Goal: Download file/media

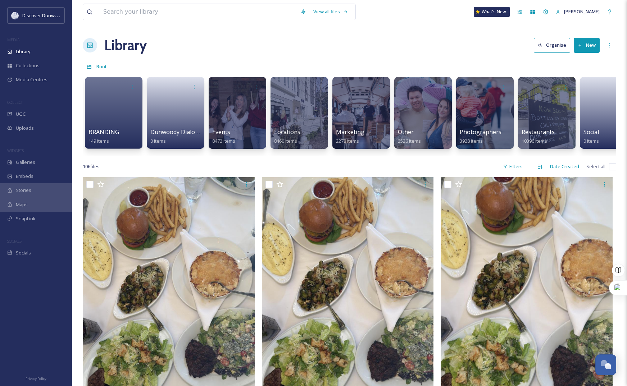
click at [612, 170] on input "checkbox" at bounding box center [612, 166] width 7 height 7
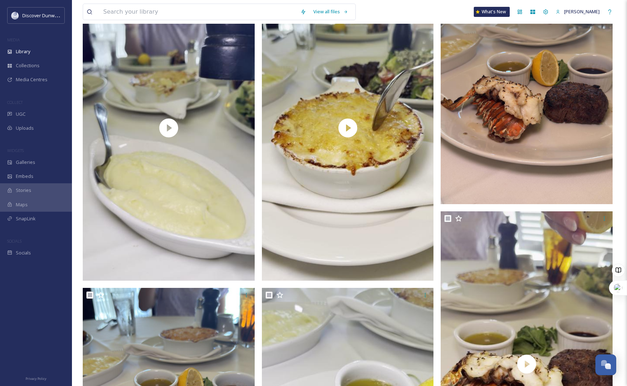
checkbox input "true"
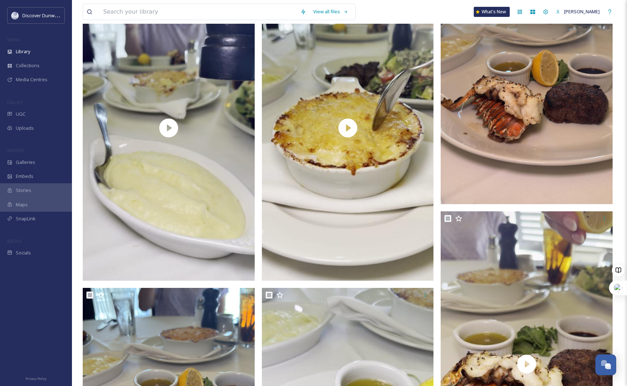
checkbox input "true"
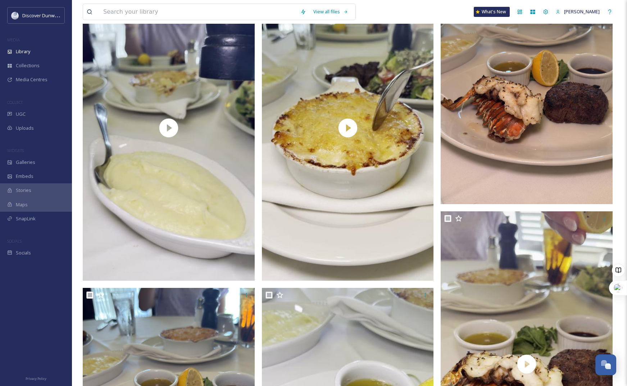
checkbox input "true"
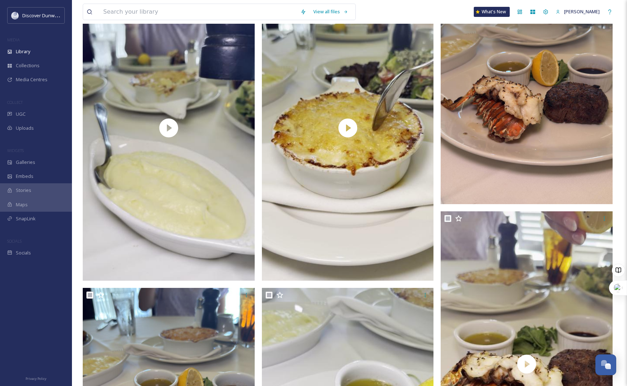
checkbox input "true"
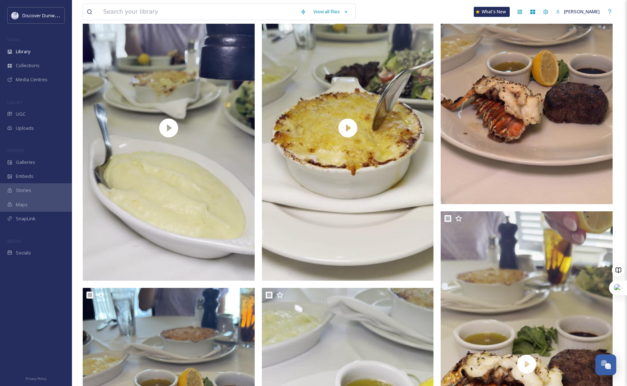
checkbox input "true"
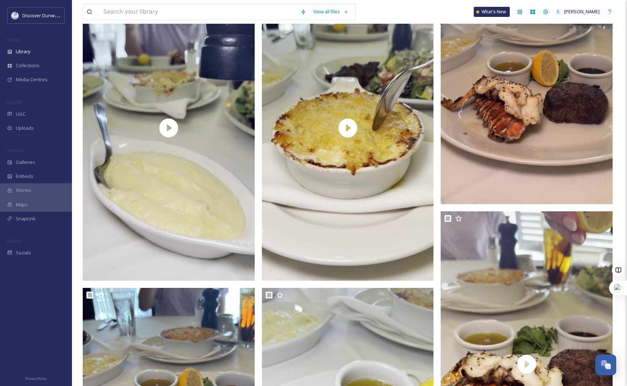
checkbox input "true"
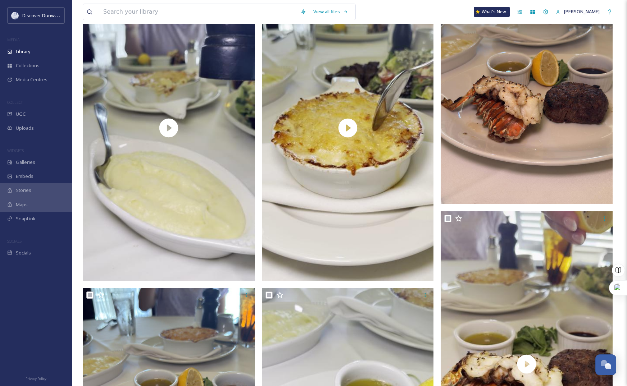
checkbox input "true"
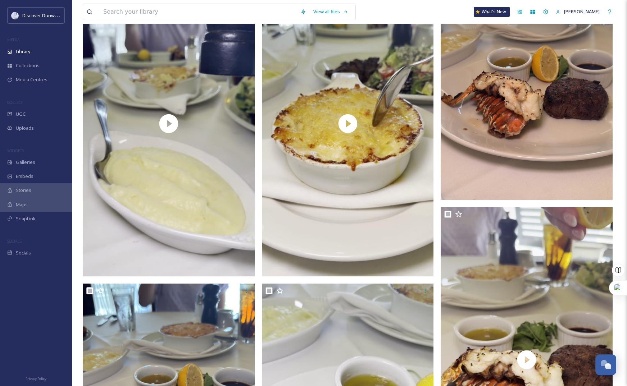
checkbox input "true"
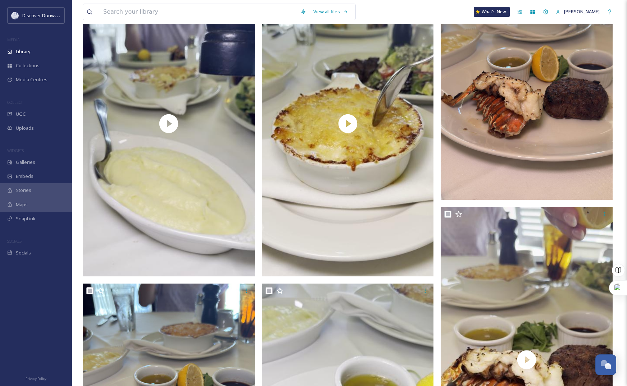
checkbox input "true"
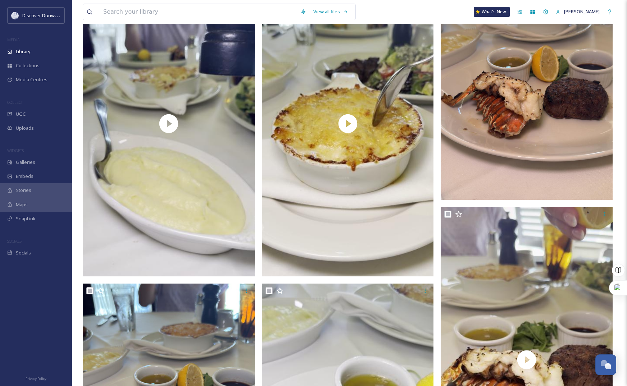
checkbox input "true"
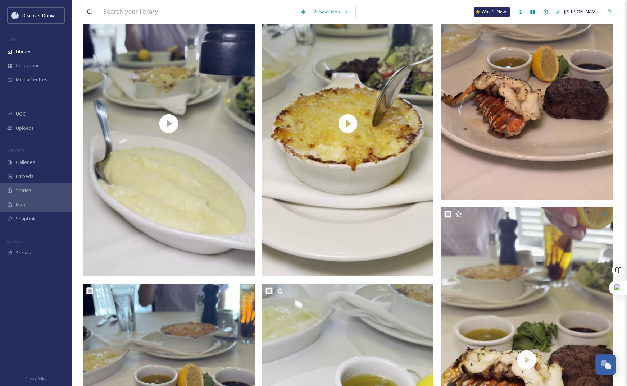
checkbox input "true"
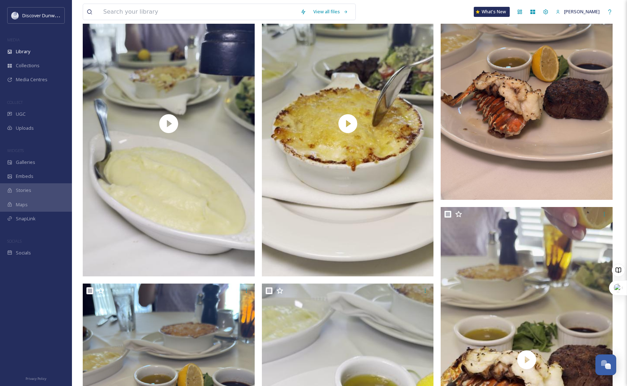
checkbox input "true"
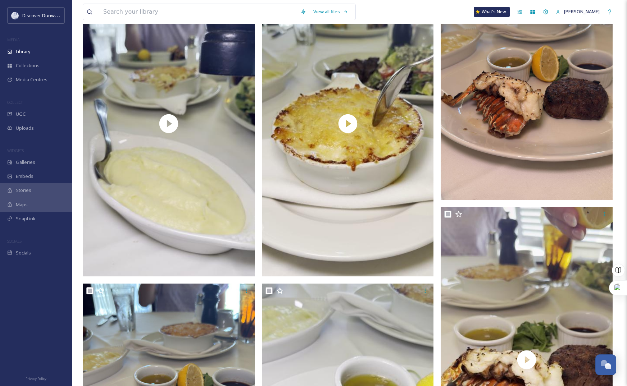
checkbox input "true"
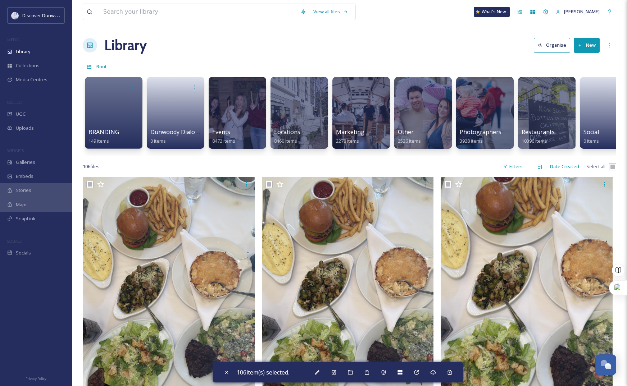
click at [616, 170] on input "checkbox" at bounding box center [612, 166] width 7 height 7
checkbox input "false"
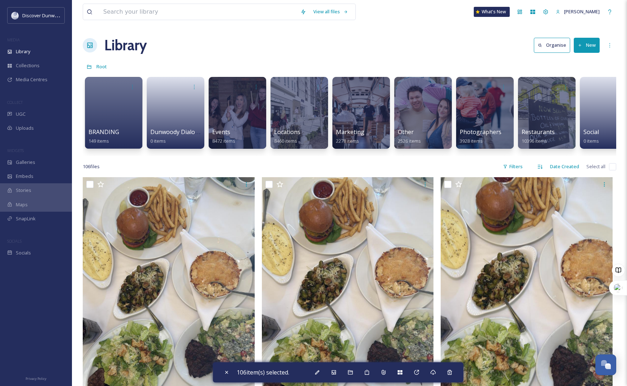
checkbox input "false"
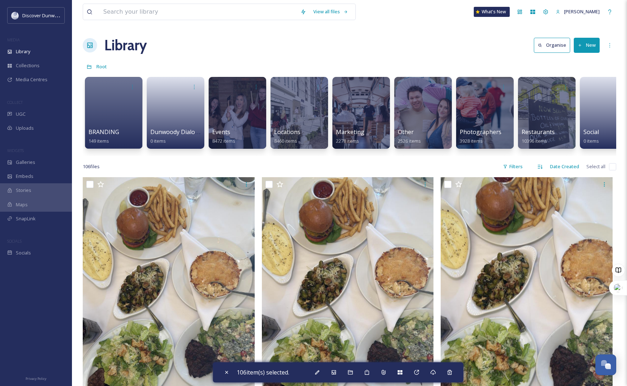
checkbox input "false"
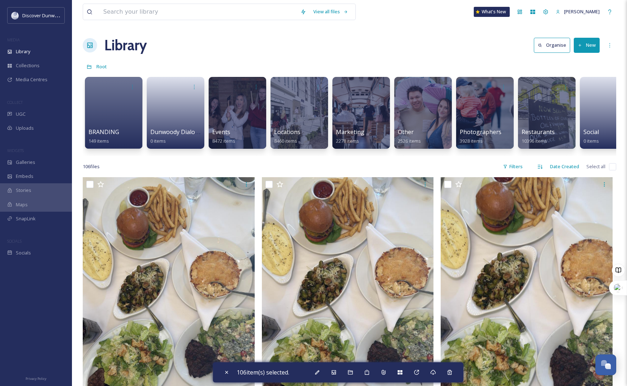
checkbox input "false"
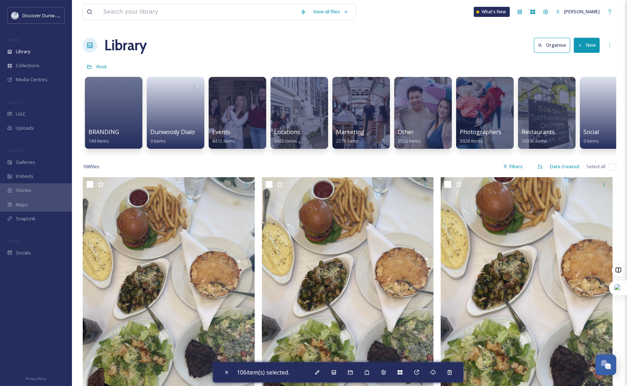
checkbox input "false"
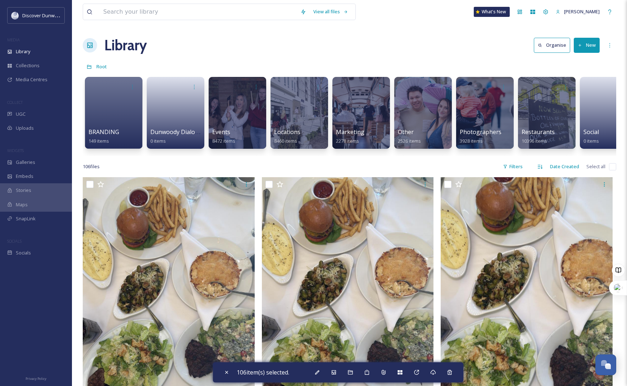
checkbox input "false"
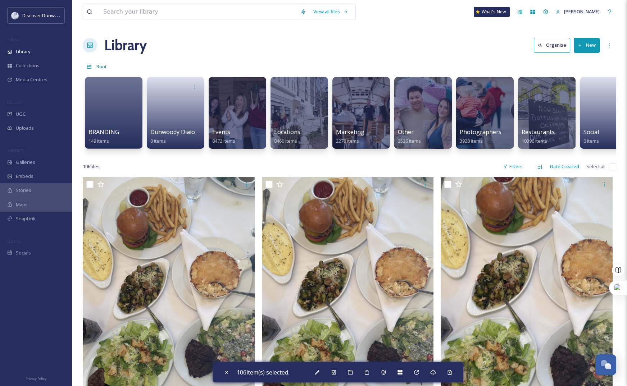
checkbox input "false"
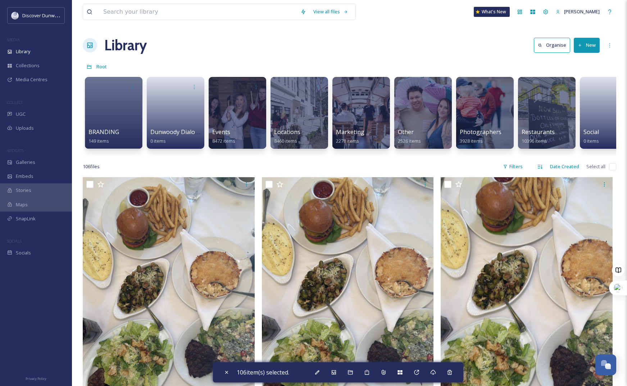
checkbox input "false"
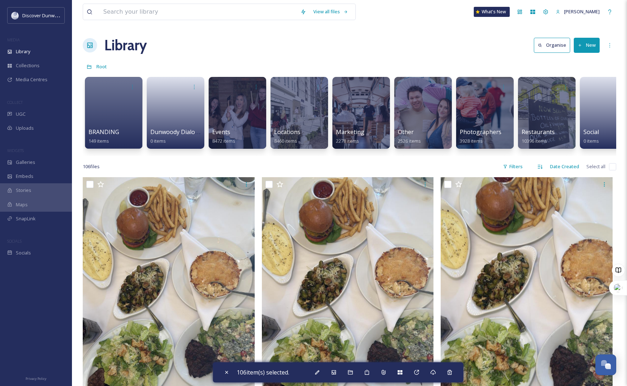
checkbox input "false"
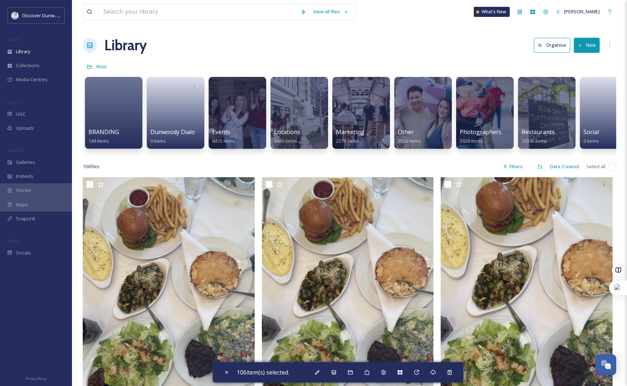
checkbox input "false"
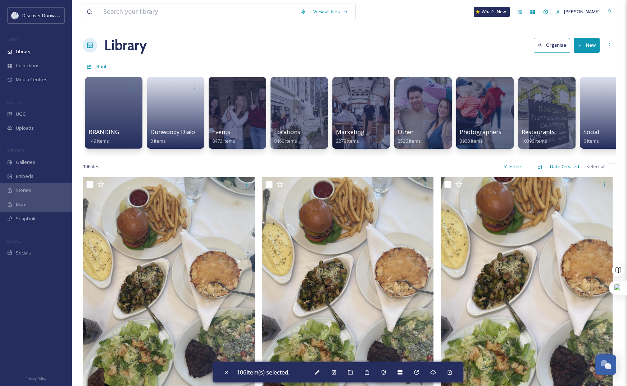
checkbox input "false"
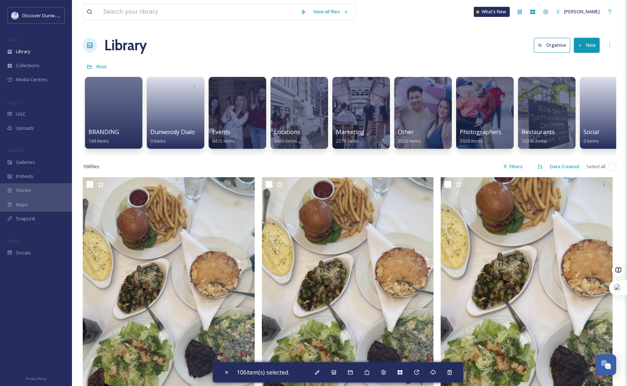
checkbox input "false"
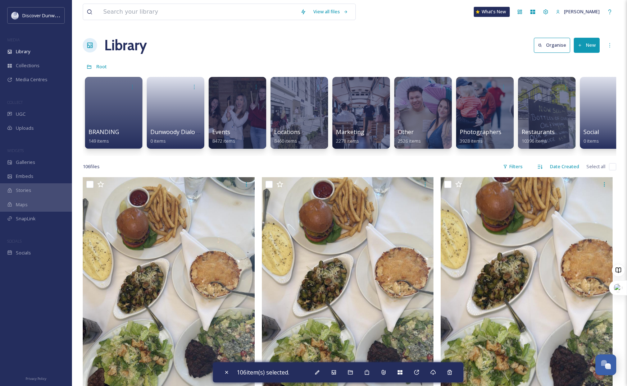
checkbox input "false"
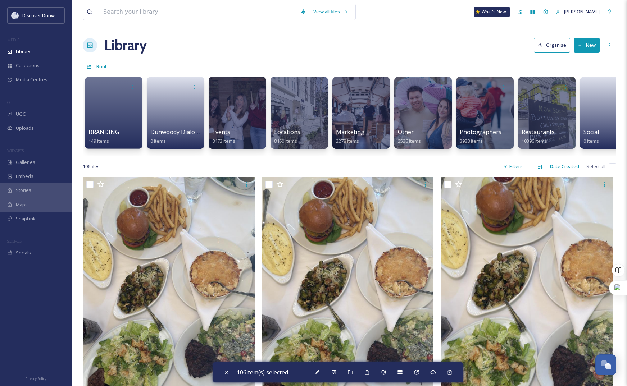
checkbox input "false"
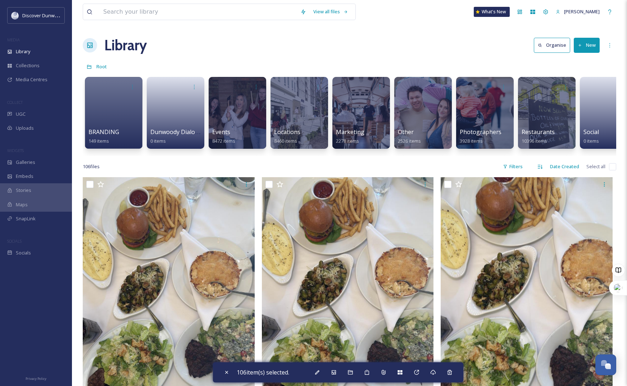
checkbox input "false"
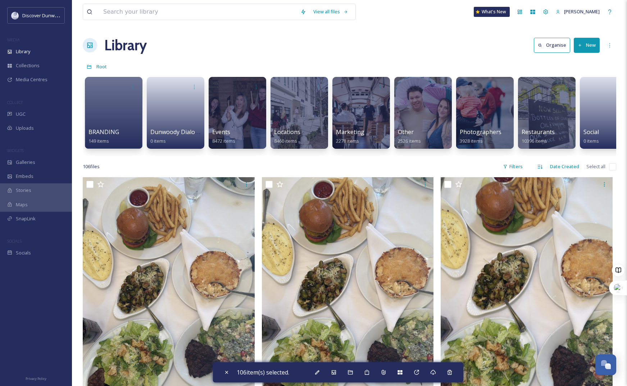
checkbox input "false"
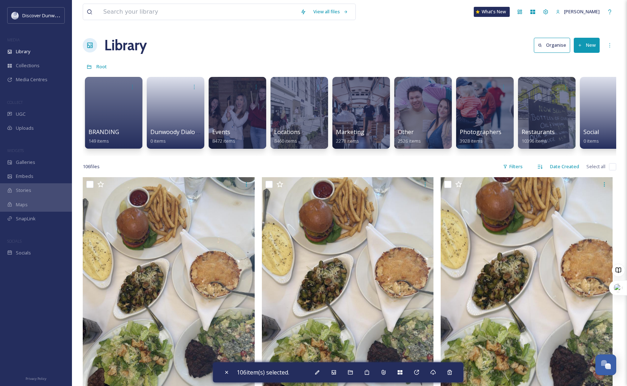
checkbox input "false"
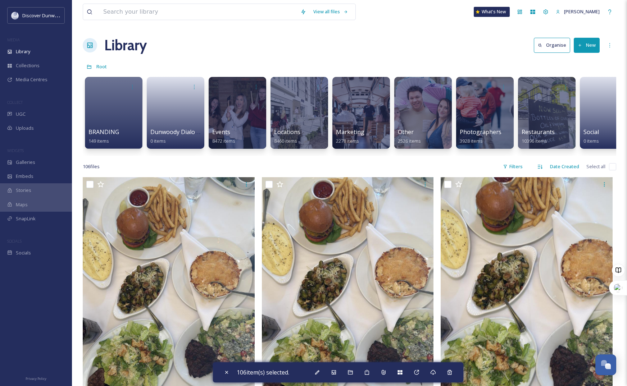
checkbox input "false"
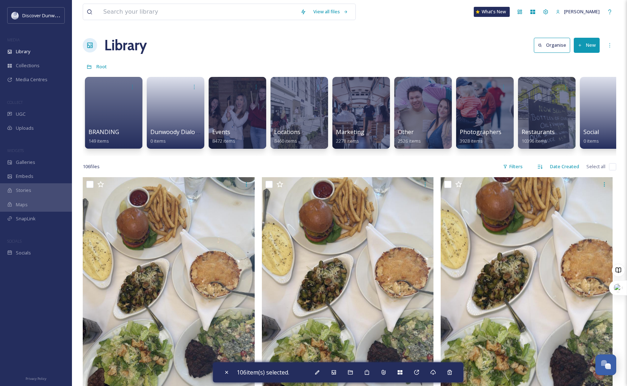
checkbox input "false"
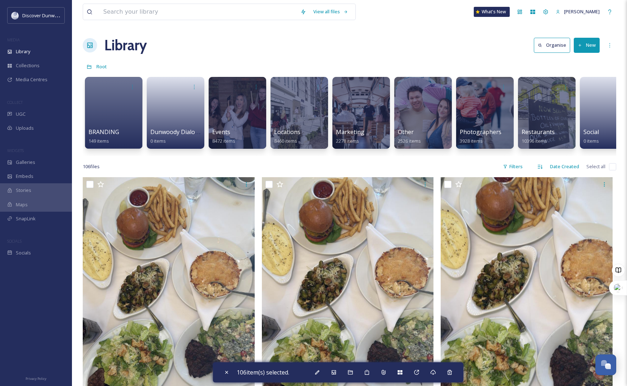
checkbox input "false"
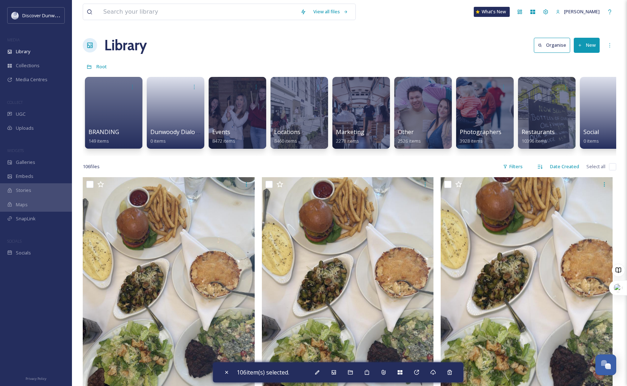
checkbox input "false"
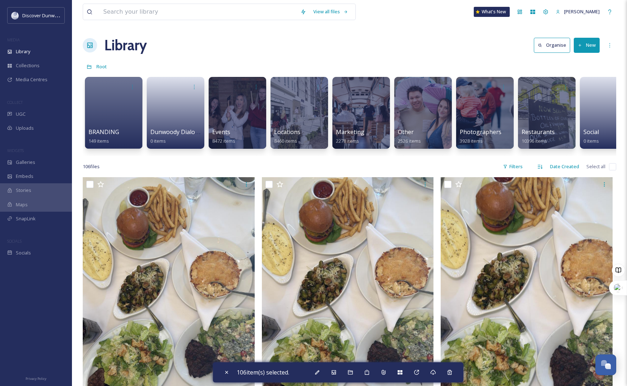
checkbox input "false"
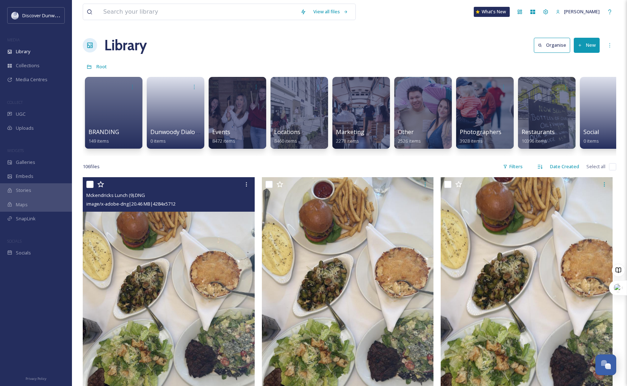
click at [91, 188] on input "checkbox" at bounding box center [89, 184] width 7 height 7
checkbox input "true"
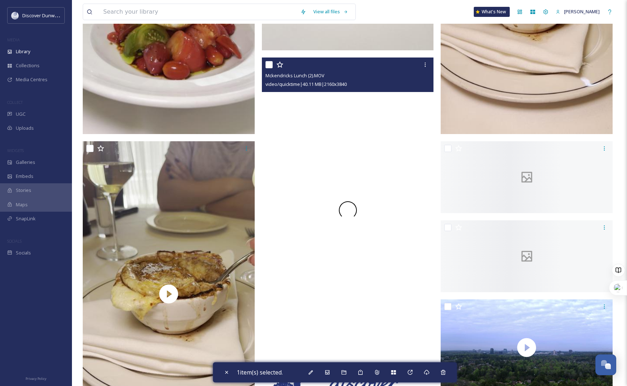
scroll to position [3452, 0]
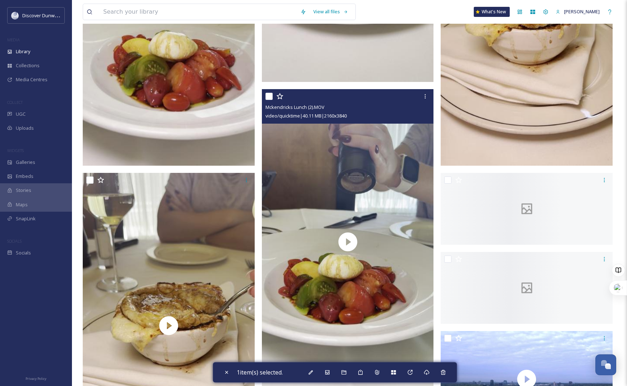
click at [268, 100] on input "checkbox" at bounding box center [268, 96] width 7 height 7
checkbox input "true"
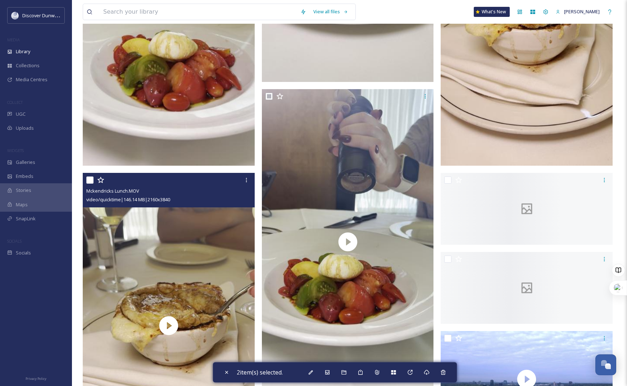
click at [90, 184] on input "checkbox" at bounding box center [89, 180] width 7 height 7
checkbox input "true"
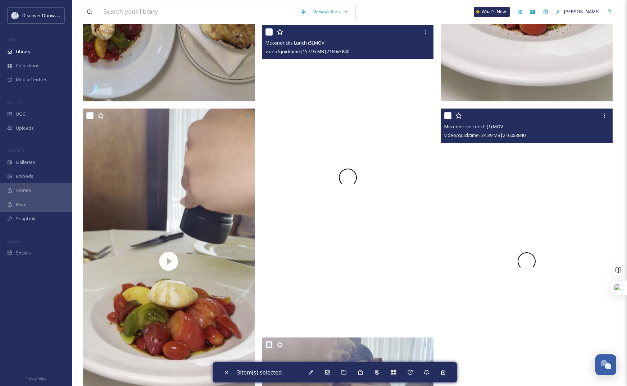
scroll to position [3200, 0]
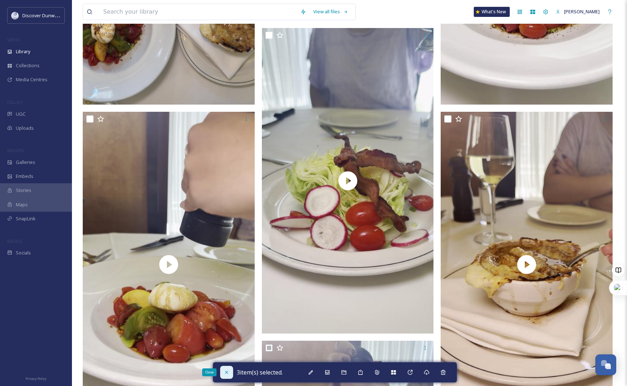
click at [221, 368] on div "Close" at bounding box center [226, 372] width 13 height 13
checkbox input "false"
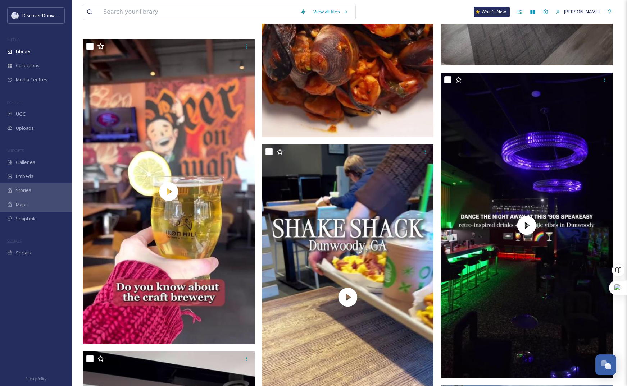
scroll to position [10043, 0]
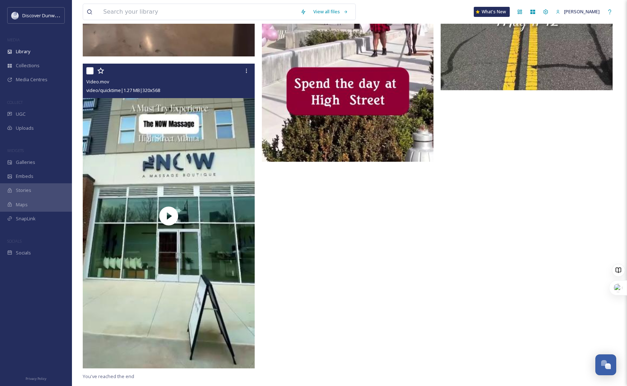
click at [91, 73] on input "checkbox" at bounding box center [89, 70] width 7 height 7
checkbox input "true"
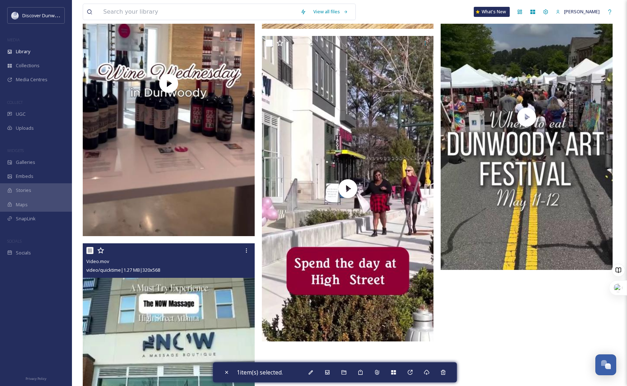
scroll to position [9648, 0]
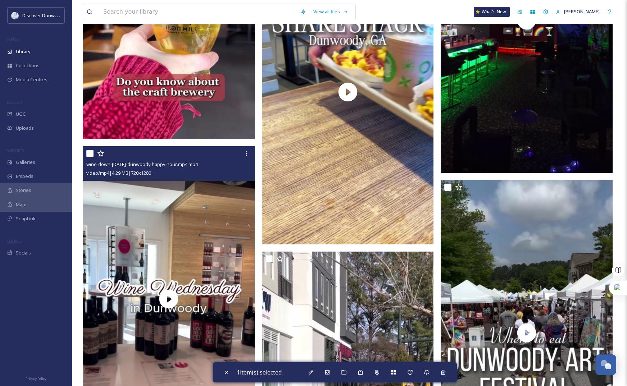
click at [89, 157] on input "checkbox" at bounding box center [89, 153] width 7 height 7
checkbox input "true"
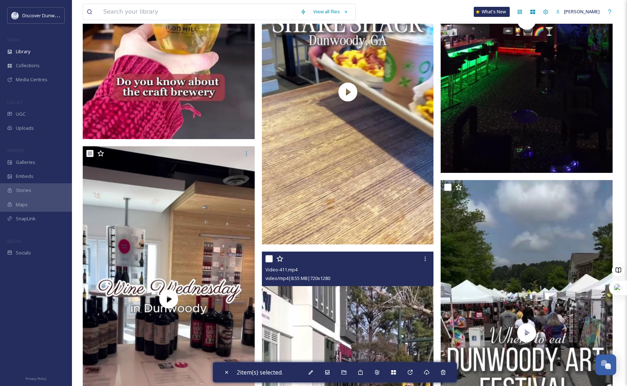
click at [269, 261] on input "checkbox" at bounding box center [268, 258] width 7 height 7
checkbox input "true"
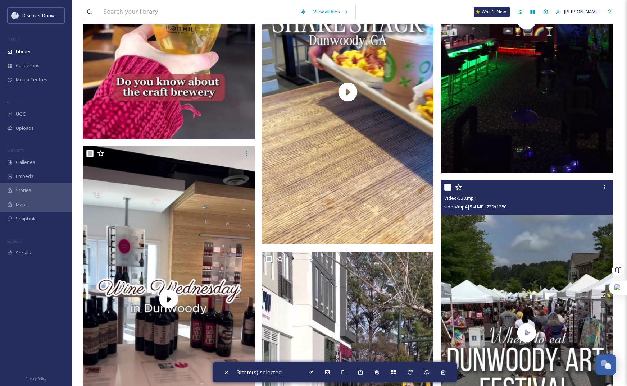
click at [447, 191] on input "checkbox" at bounding box center [447, 187] width 7 height 7
checkbox input "true"
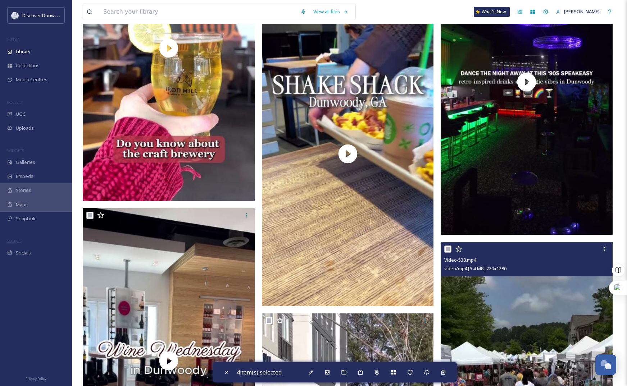
scroll to position [9504, 0]
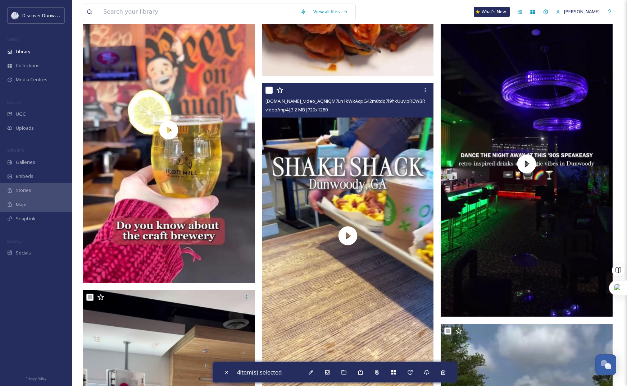
click at [265, 93] on input "checkbox" at bounding box center [268, 90] width 7 height 7
checkbox input "true"
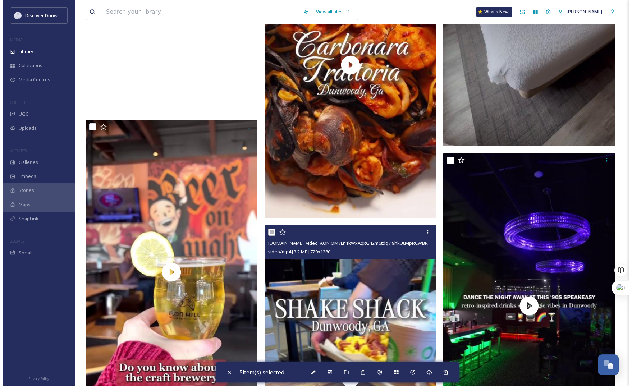
scroll to position [9360, 0]
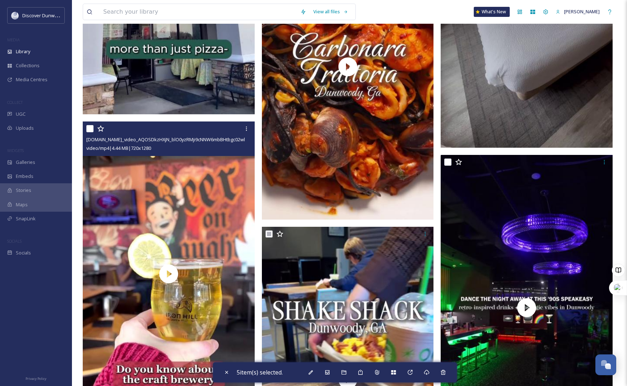
click at [90, 132] on input "checkbox" at bounding box center [89, 128] width 7 height 7
checkbox input "true"
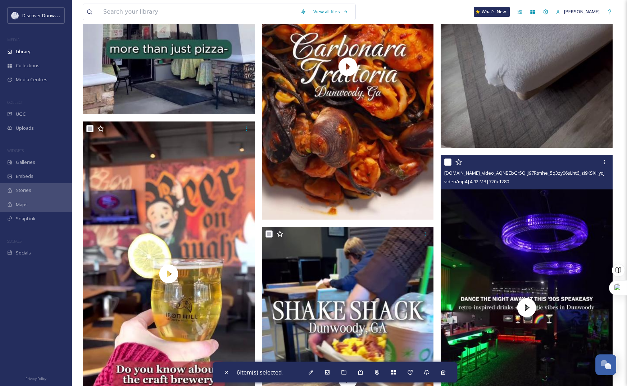
click at [447, 166] on input "checkbox" at bounding box center [447, 162] width 7 height 7
checkbox input "true"
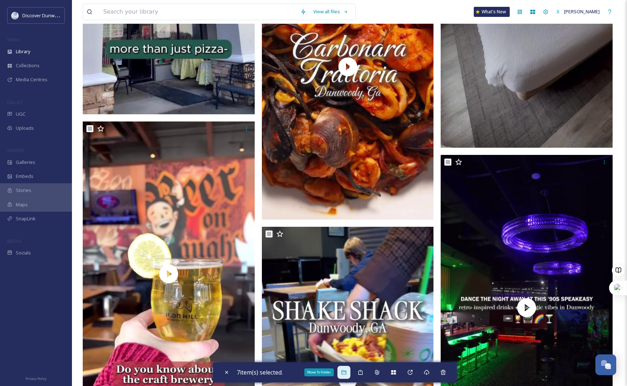
click at [343, 373] on icon at bounding box center [344, 373] width 6 height 6
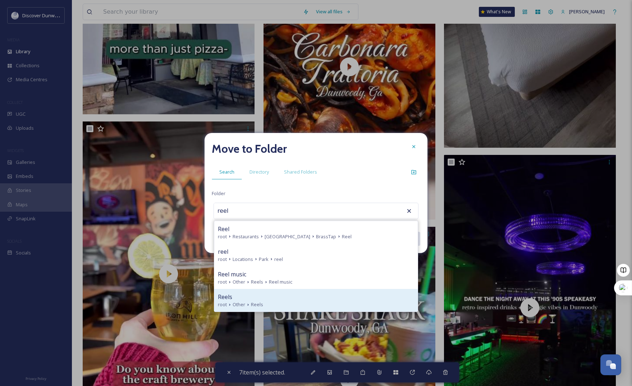
click at [252, 305] on span "Reels" at bounding box center [257, 304] width 12 height 7
type input "Reels"
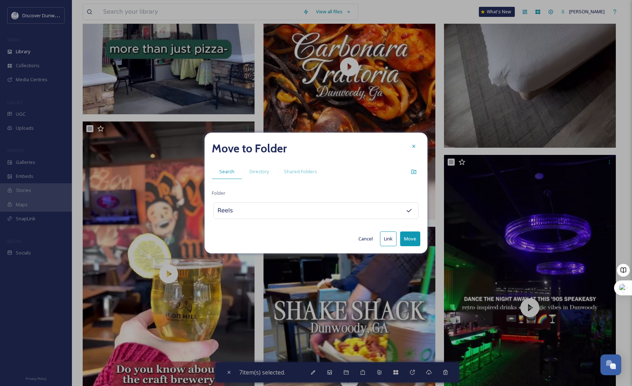
click at [406, 239] on button "Move" at bounding box center [410, 239] width 20 height 15
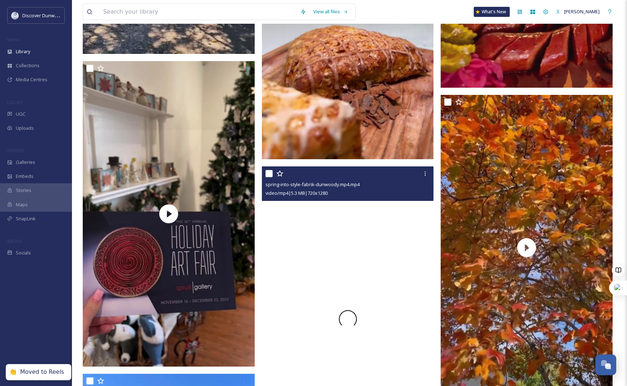
scroll to position [8780, 0]
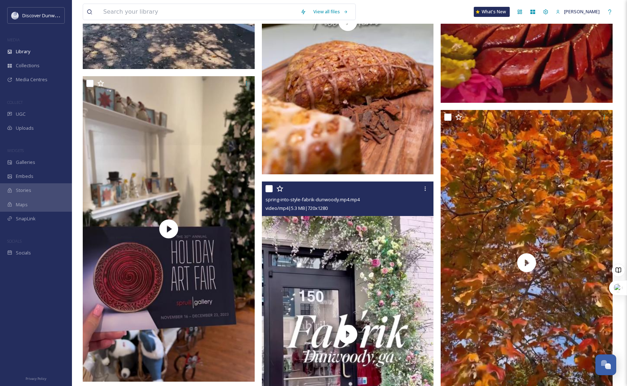
click at [271, 192] on input "checkbox" at bounding box center [268, 188] width 7 height 7
checkbox input "true"
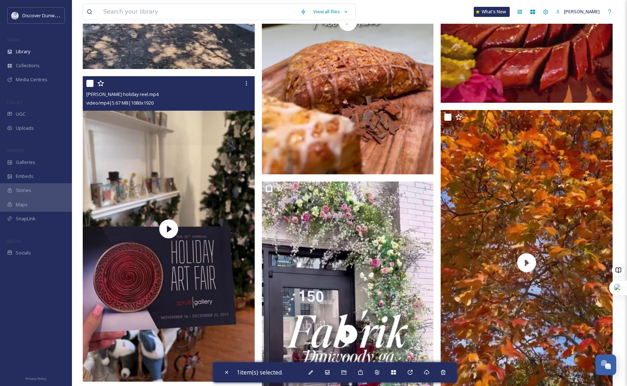
click at [91, 85] on input "checkbox" at bounding box center [89, 83] width 7 height 7
checkbox input "true"
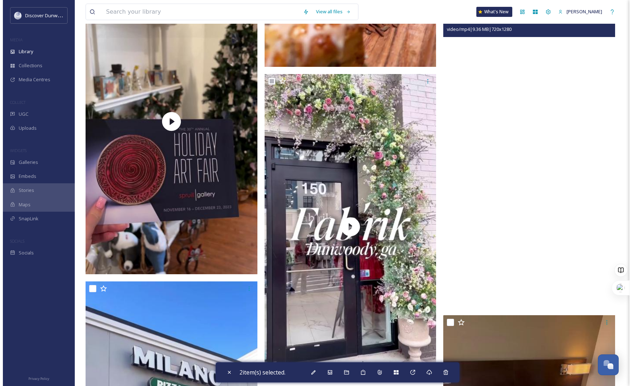
scroll to position [8888, 0]
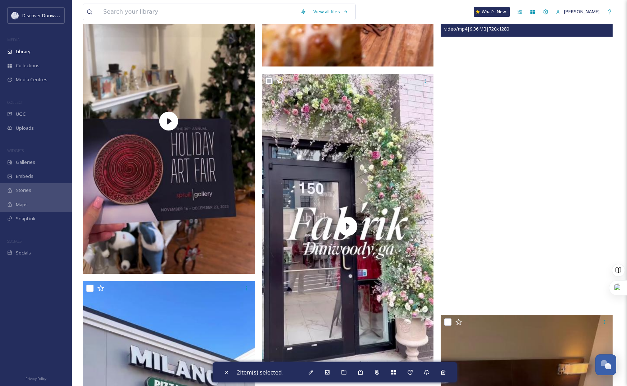
click at [501, 214] on video "Snapinsta.app_video_D84AF2AA2DE30507F5CFF27FFD14FBA4_video_dashinit.mp4" at bounding box center [526, 155] width 172 height 306
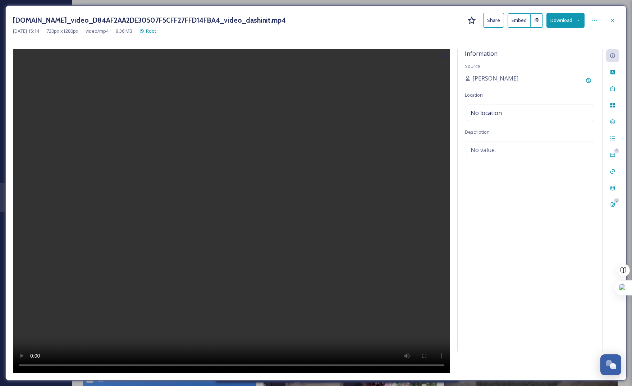
click at [580, 20] on icon at bounding box center [578, 20] width 5 height 5
click at [567, 36] on span "Download Original (720 x 1280)" at bounding box center [546, 36] width 65 height 7
